Goal: Task Accomplishment & Management: Complete application form

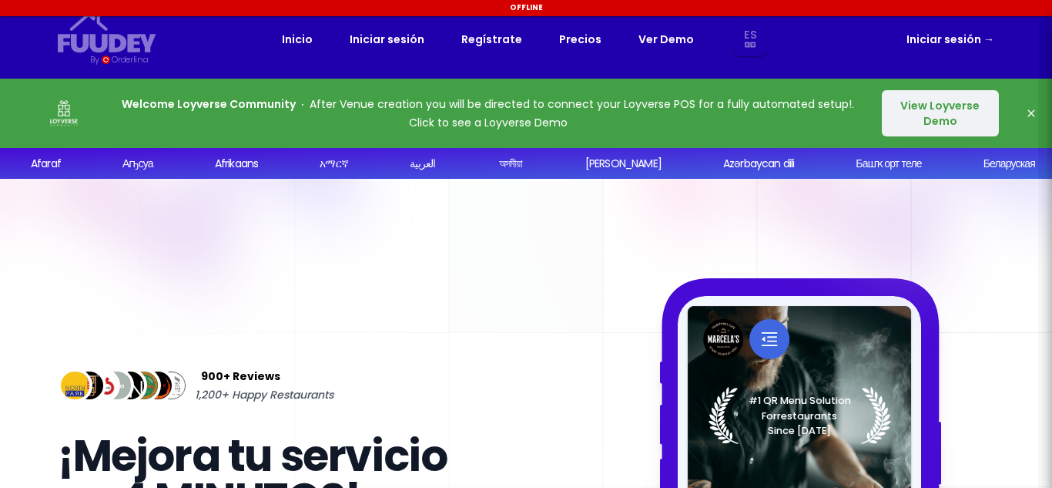
select select "es"
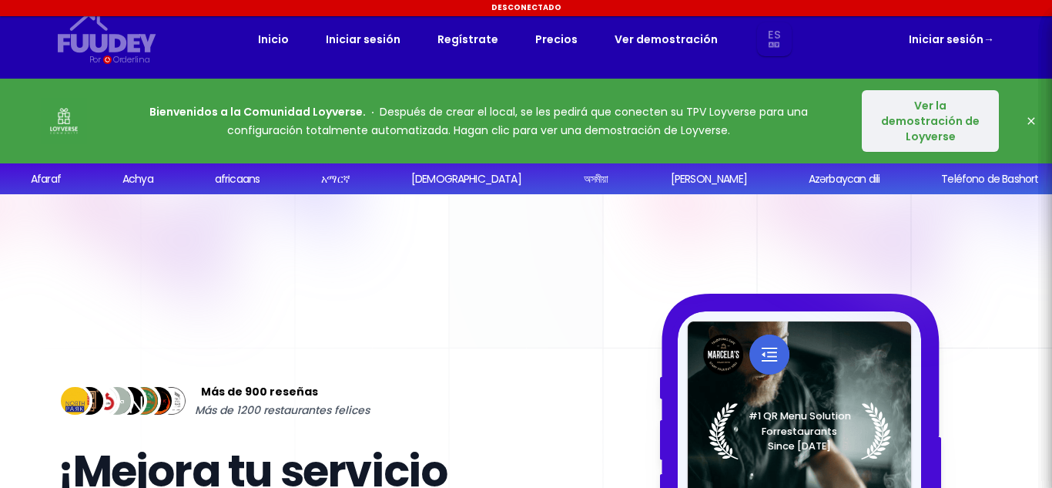
select select "es"
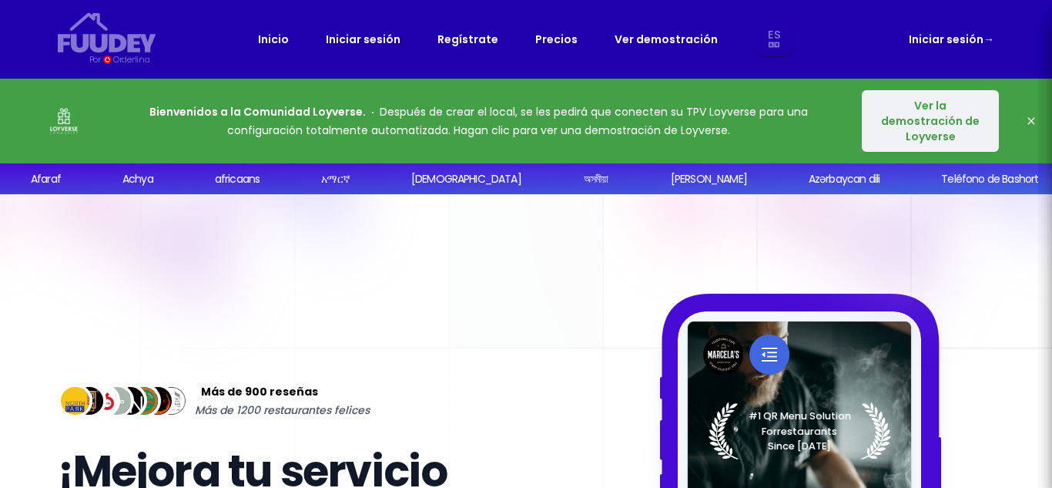
click at [947, 112] on font "Ver la demostración de Loyverse" at bounding box center [930, 121] width 99 height 46
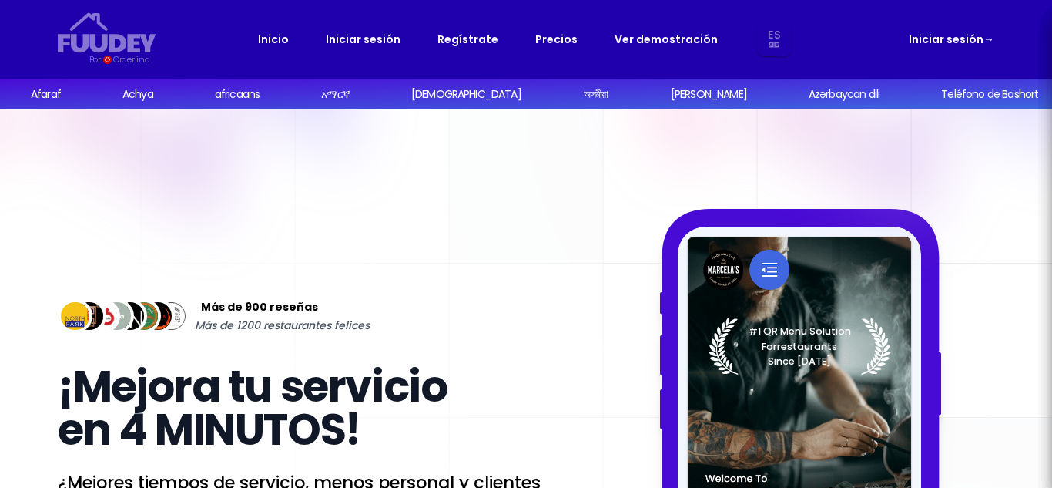
select select "es"
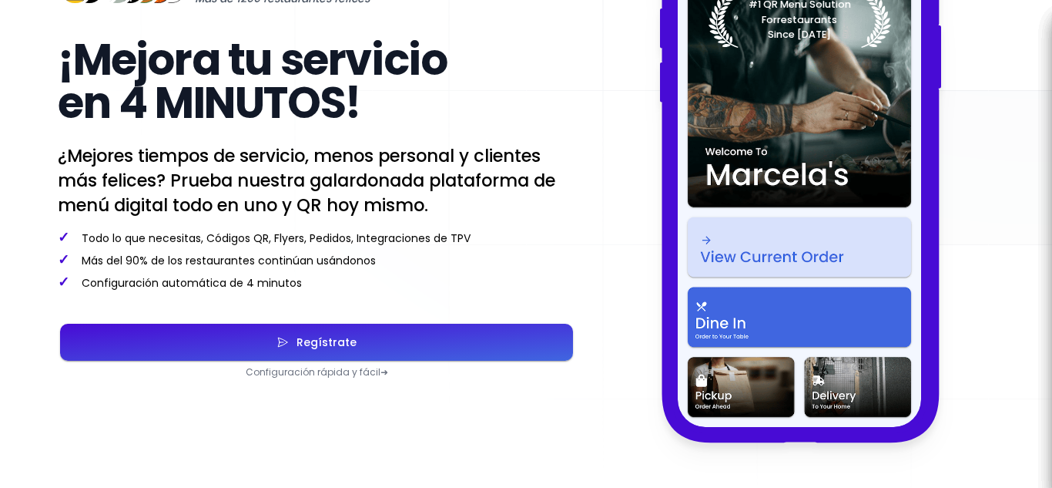
scroll to position [292, 0]
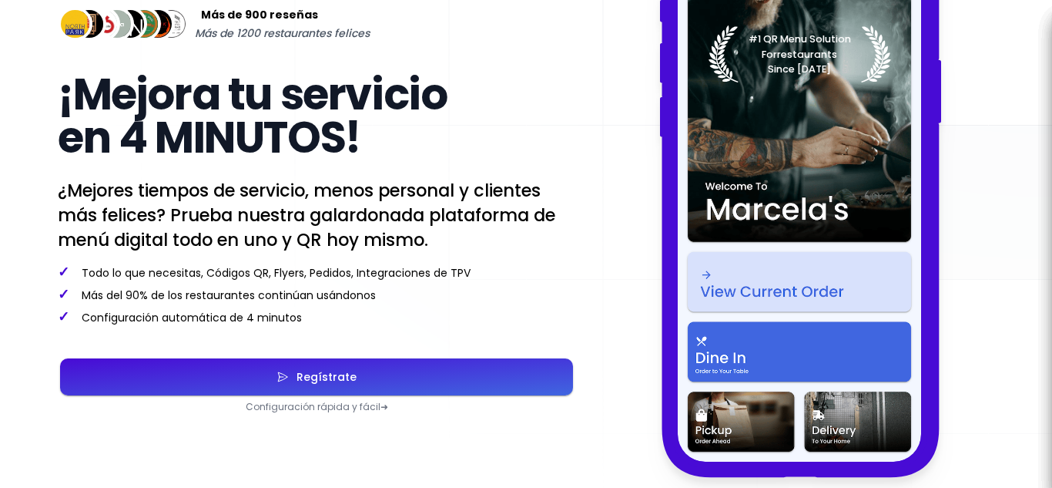
click at [350, 369] on font "Regístrate" at bounding box center [327, 376] width 60 height 15
select select "es"
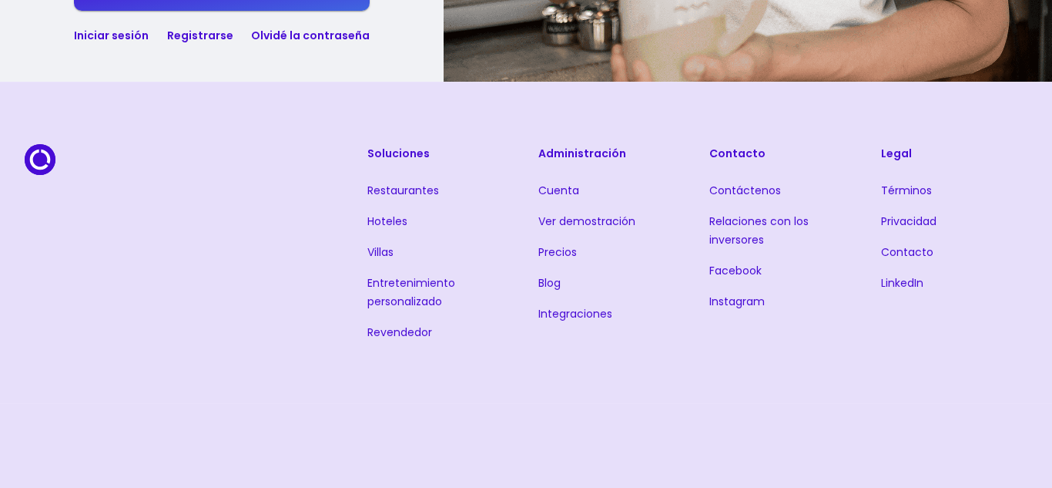
scroll to position [714, 0]
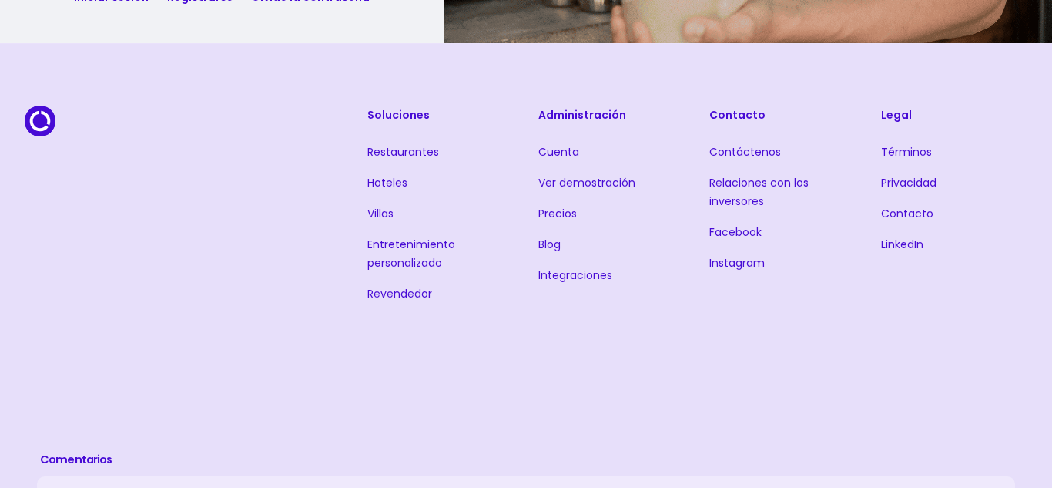
click at [561, 214] on font "Precios" at bounding box center [557, 213] width 39 height 15
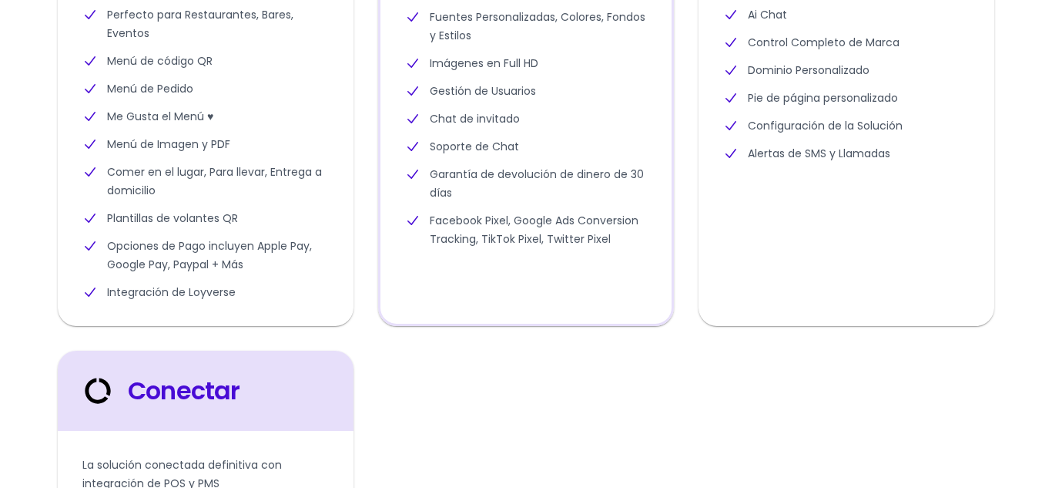
select select "es"
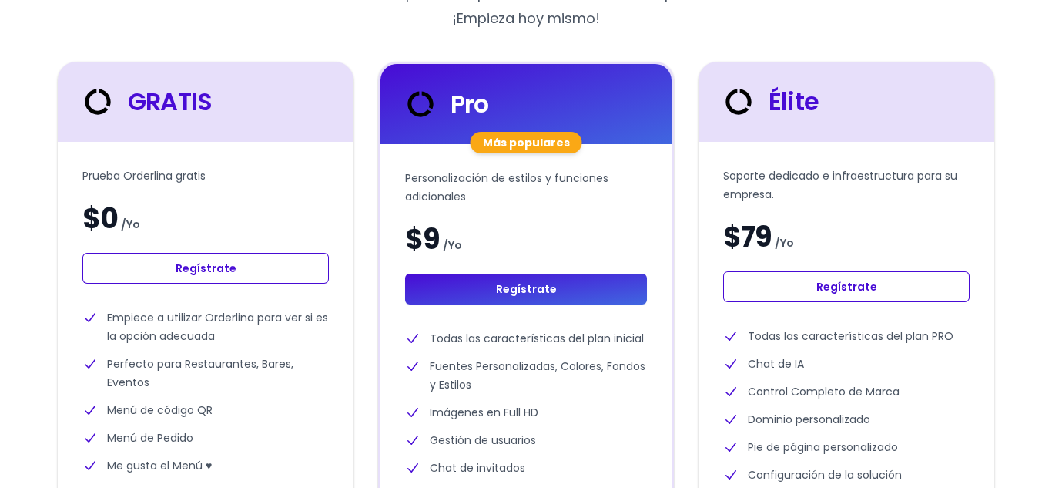
scroll to position [439, 0]
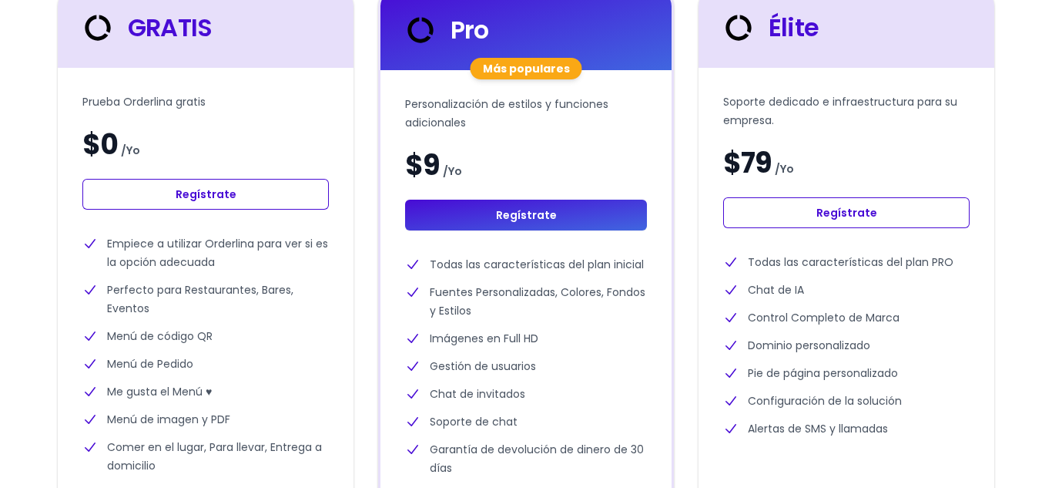
click at [276, 197] on link "Regístrate" at bounding box center [205, 194] width 246 height 31
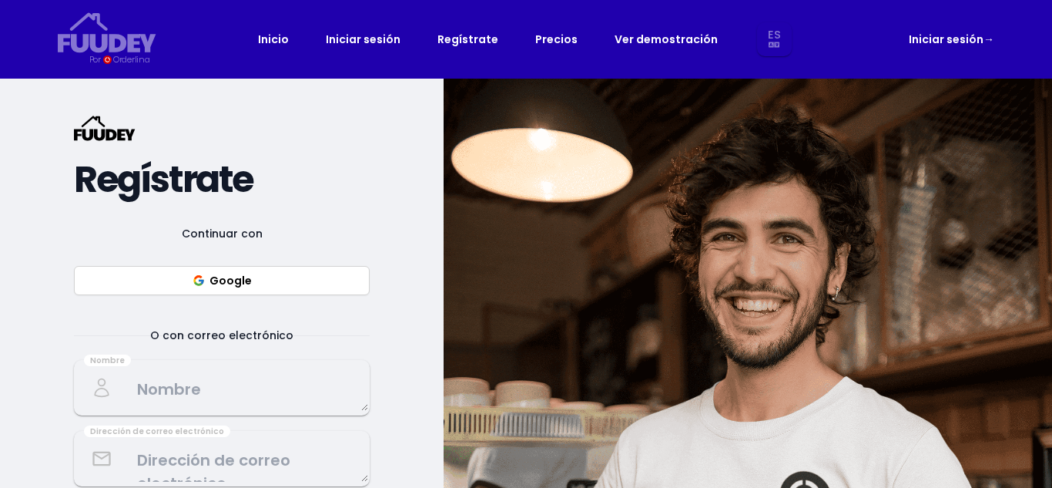
select select "es"
click at [256, 288] on button "Google" at bounding box center [222, 280] width 296 height 29
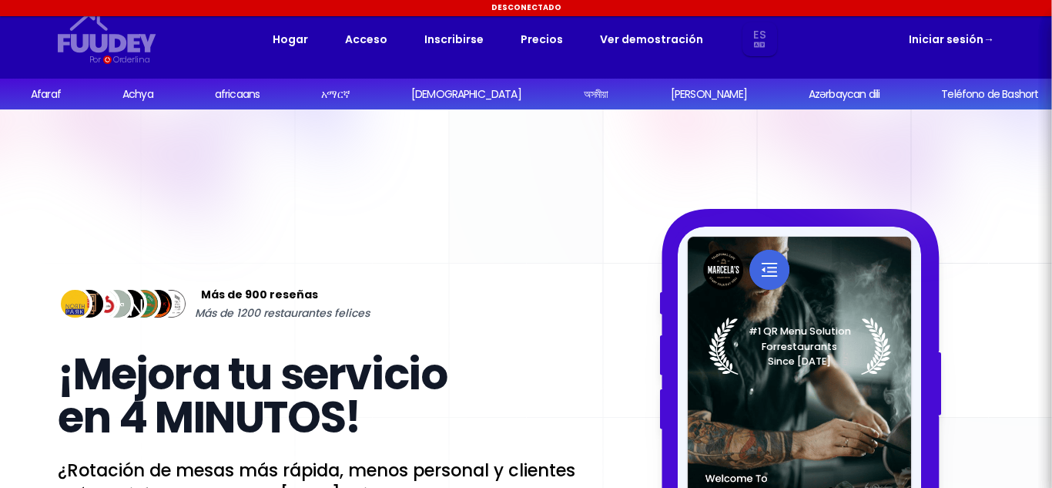
select select "es"
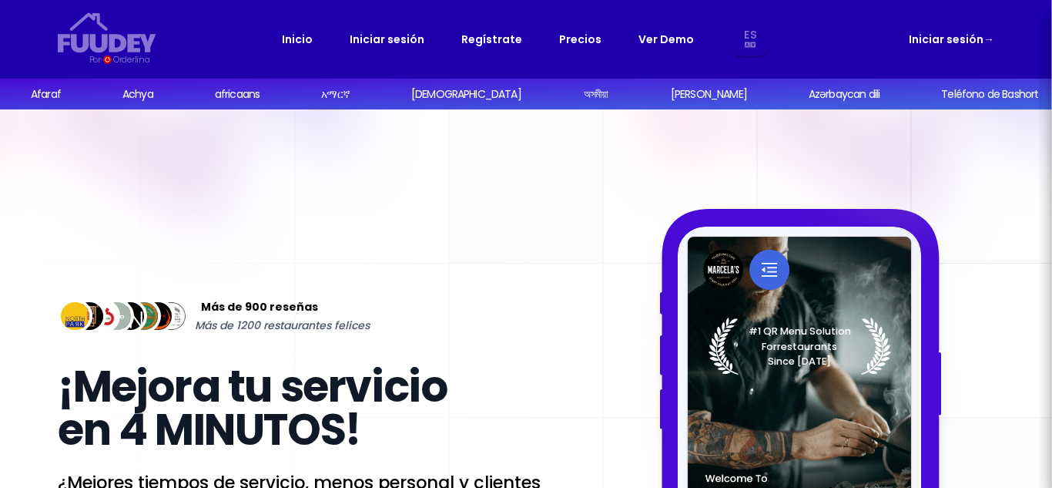
select select "es"
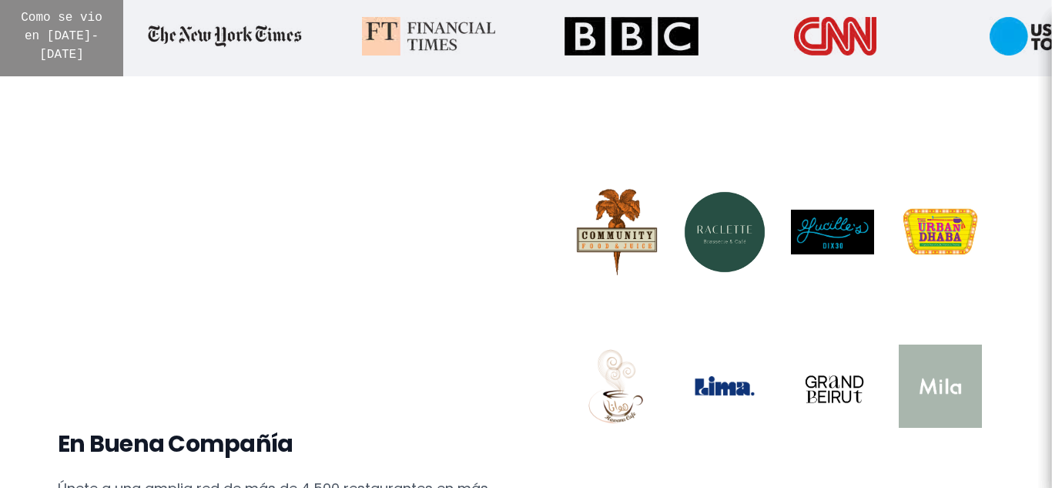
scroll to position [96, 0]
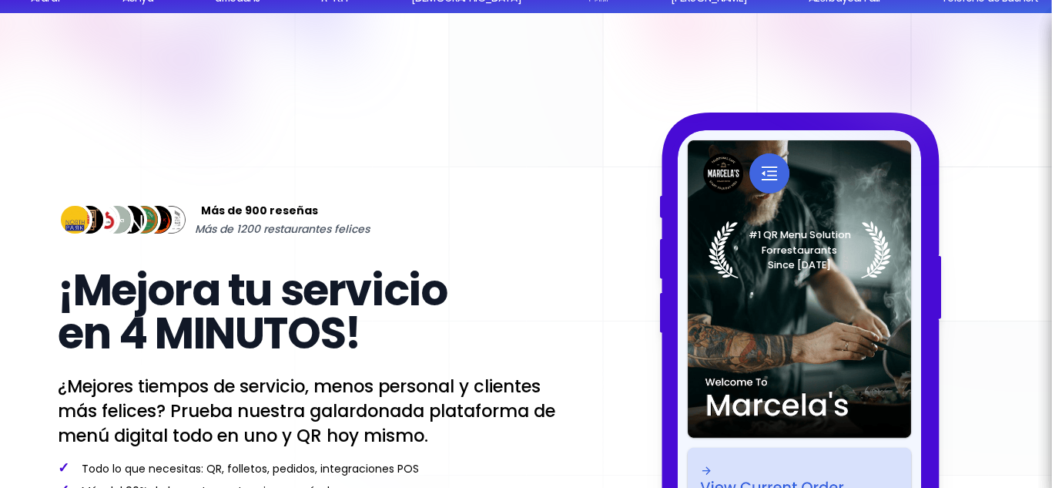
select select "es"
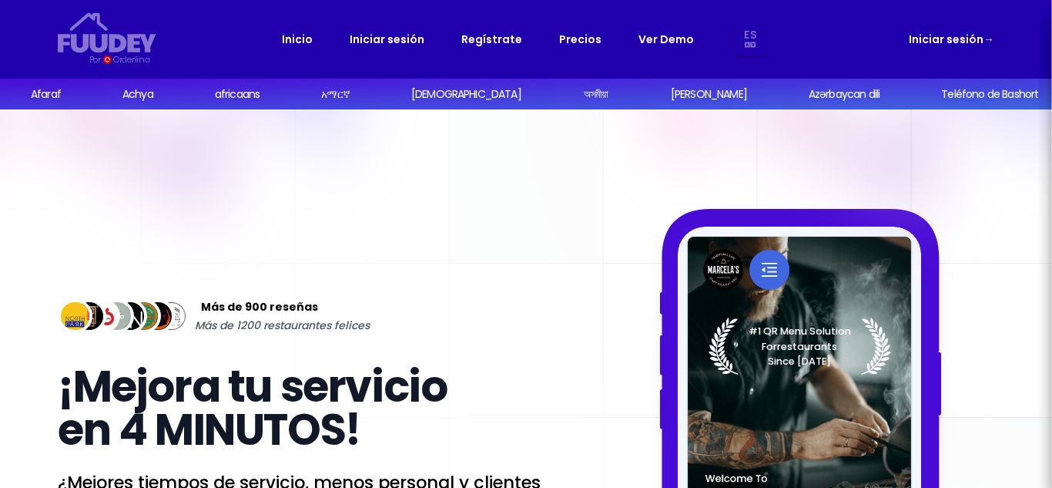
drag, startPoint x: 969, startPoint y: 42, endPoint x: 957, endPoint y: 32, distance: 15.4
click at [968, 42] on font "Iniciar sesión" at bounding box center [946, 39] width 75 height 15
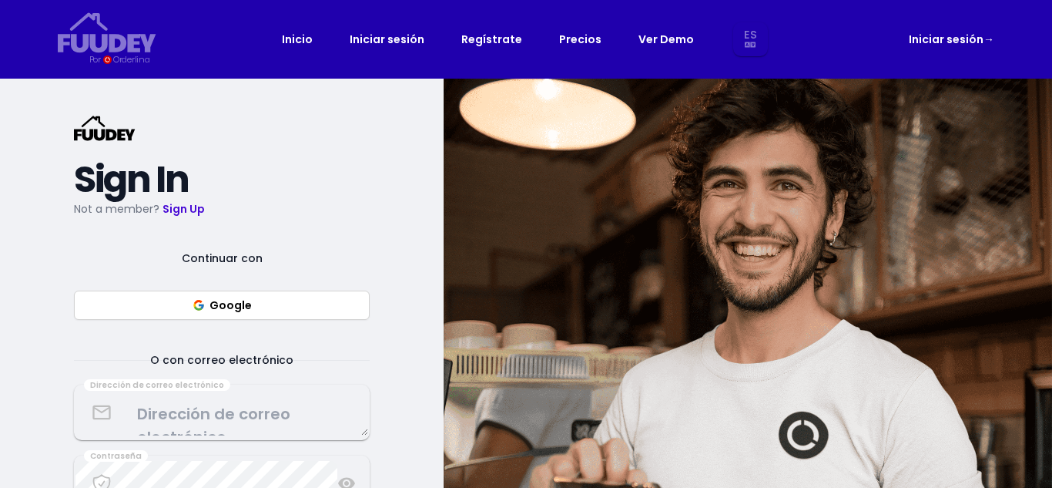
select select "es"
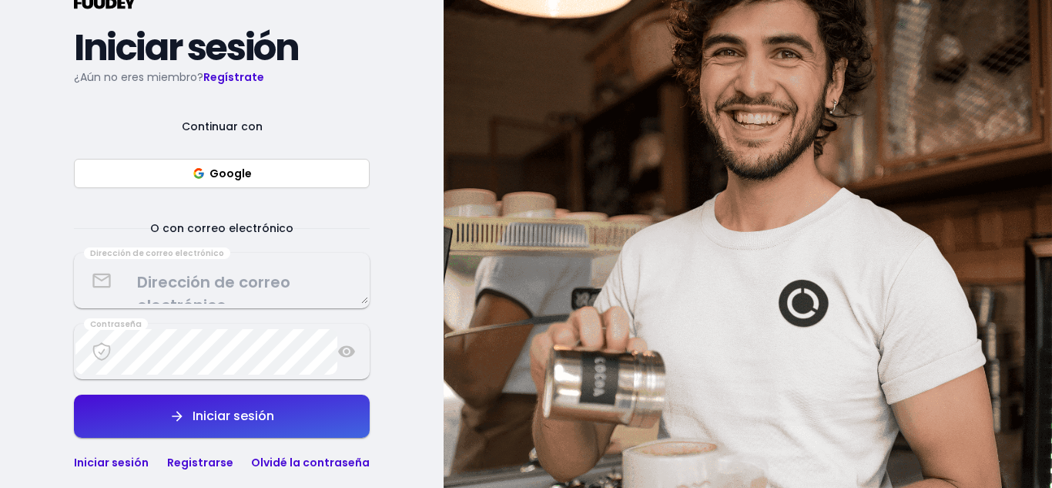
scroll to position [62, 0]
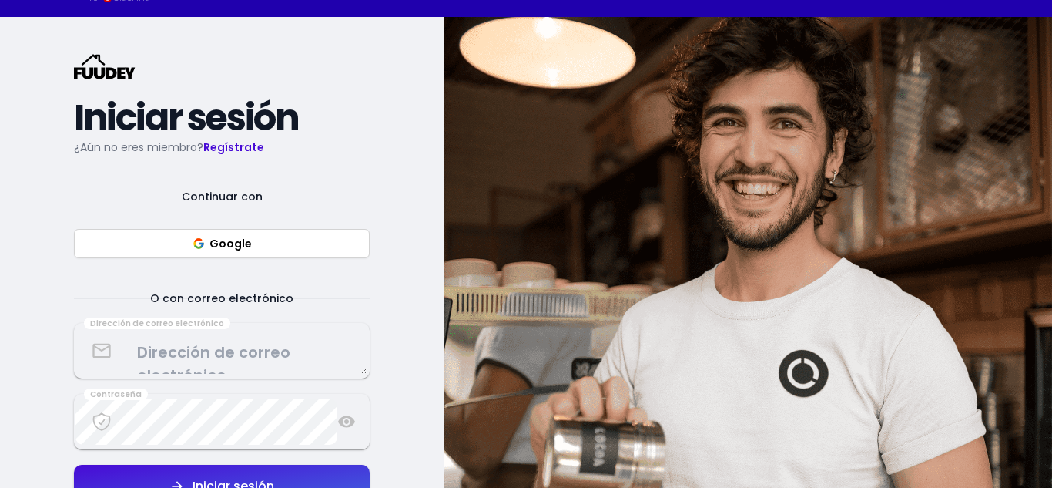
click at [273, 236] on button "Google" at bounding box center [222, 243] width 296 height 29
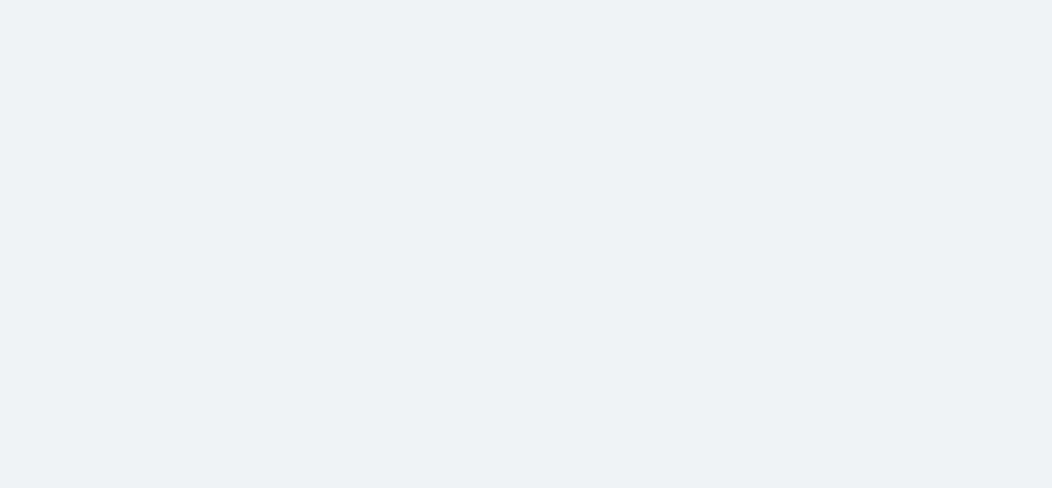
scroll to position [0, 0]
